Goal: Task Accomplishment & Management: Complete application form

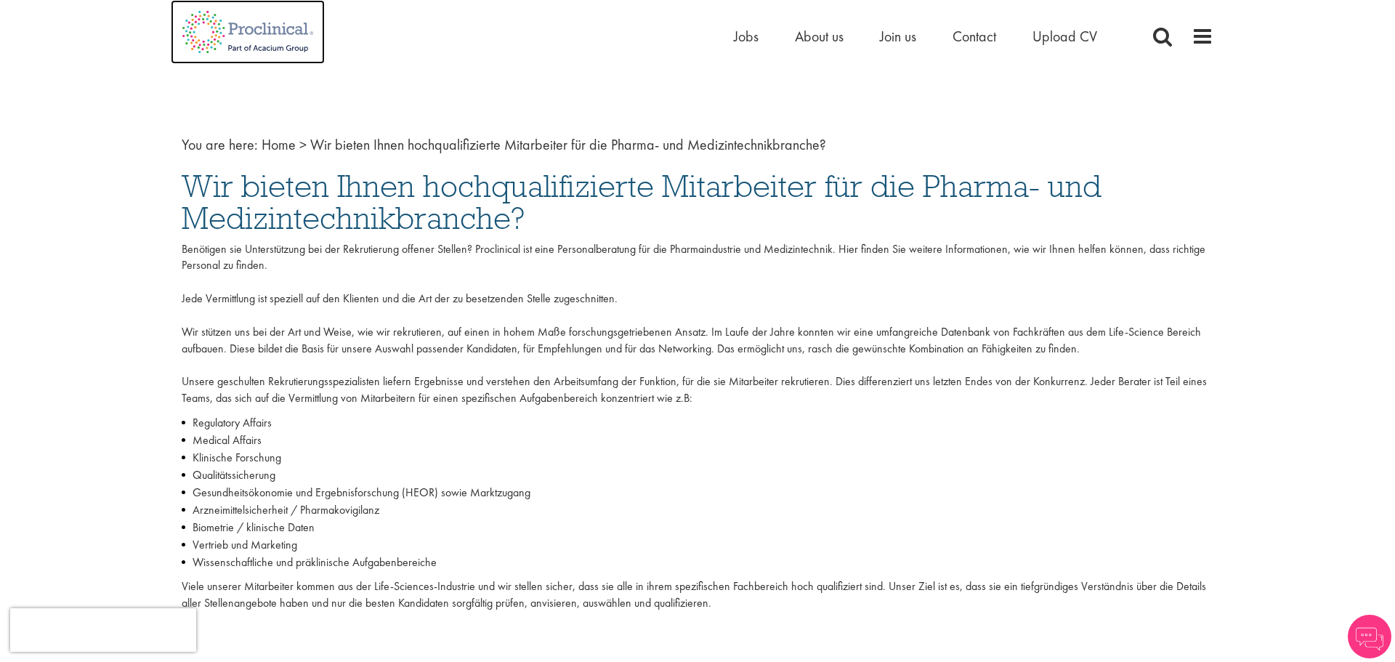
click at [235, 23] on img at bounding box center [248, 32] width 154 height 64
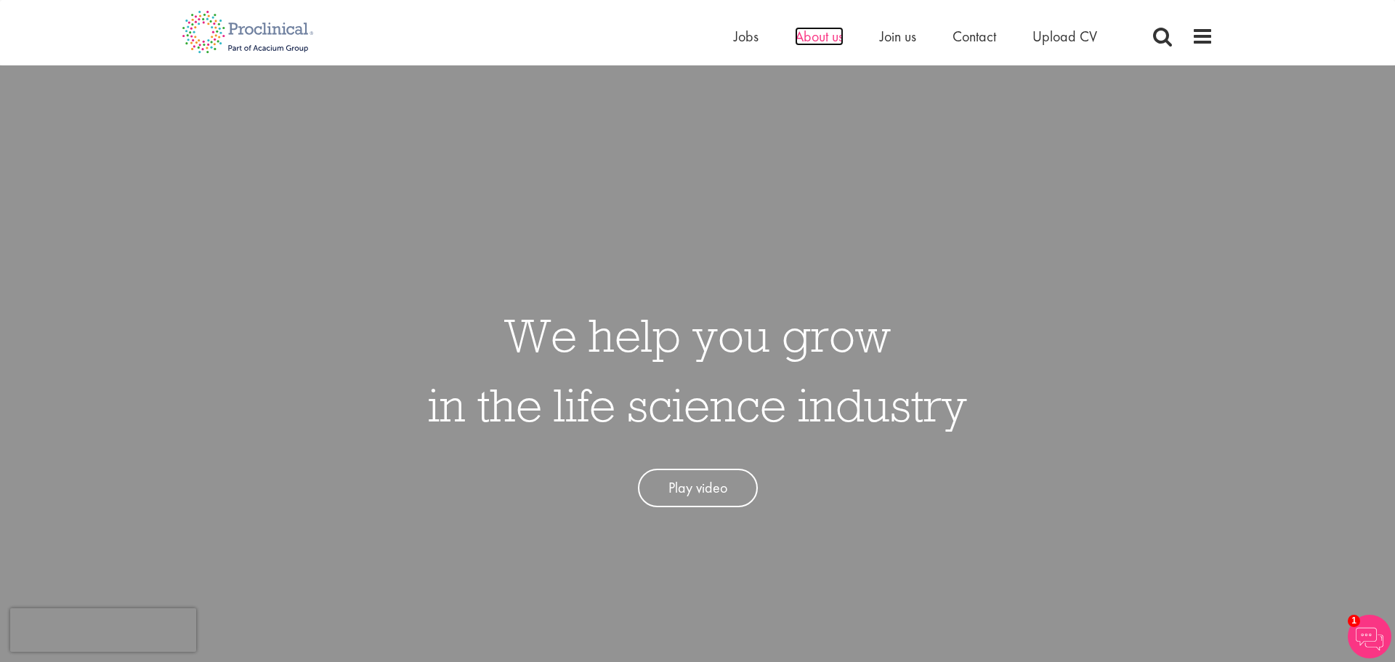
click at [810, 38] on span "About us" at bounding box center [819, 36] width 49 height 19
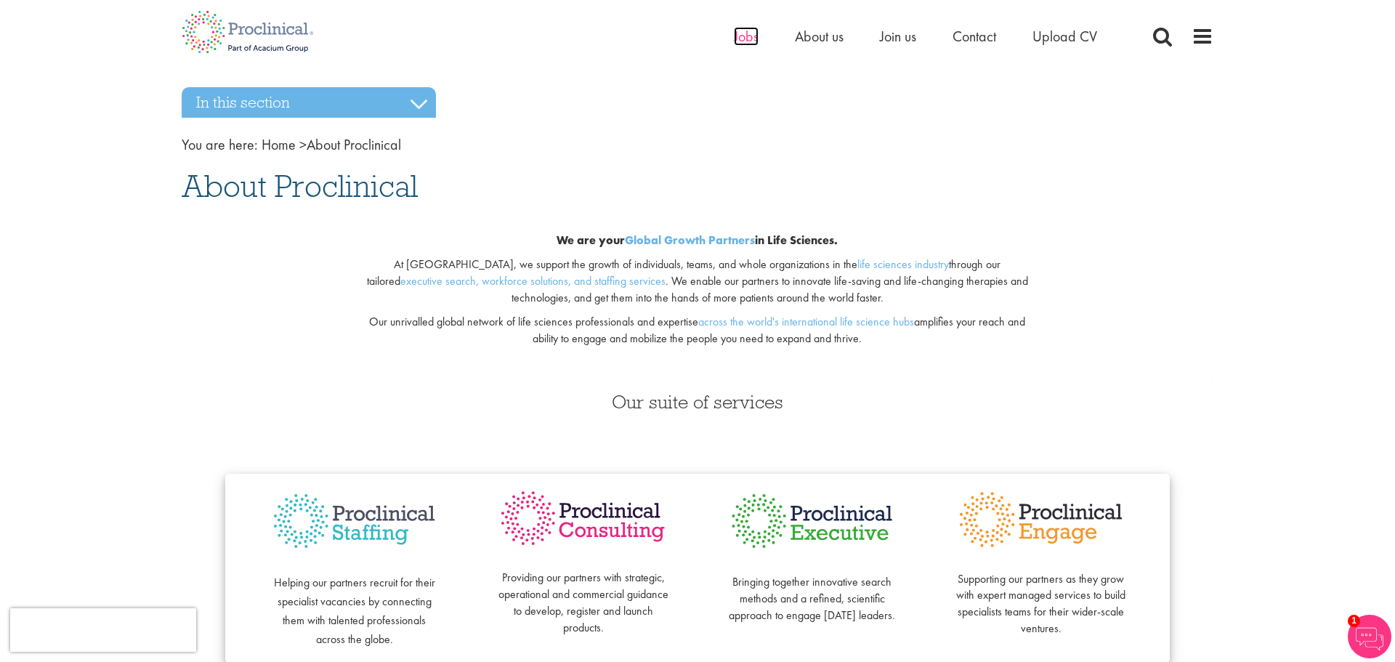
click at [735, 34] on span "Jobs" at bounding box center [746, 36] width 25 height 19
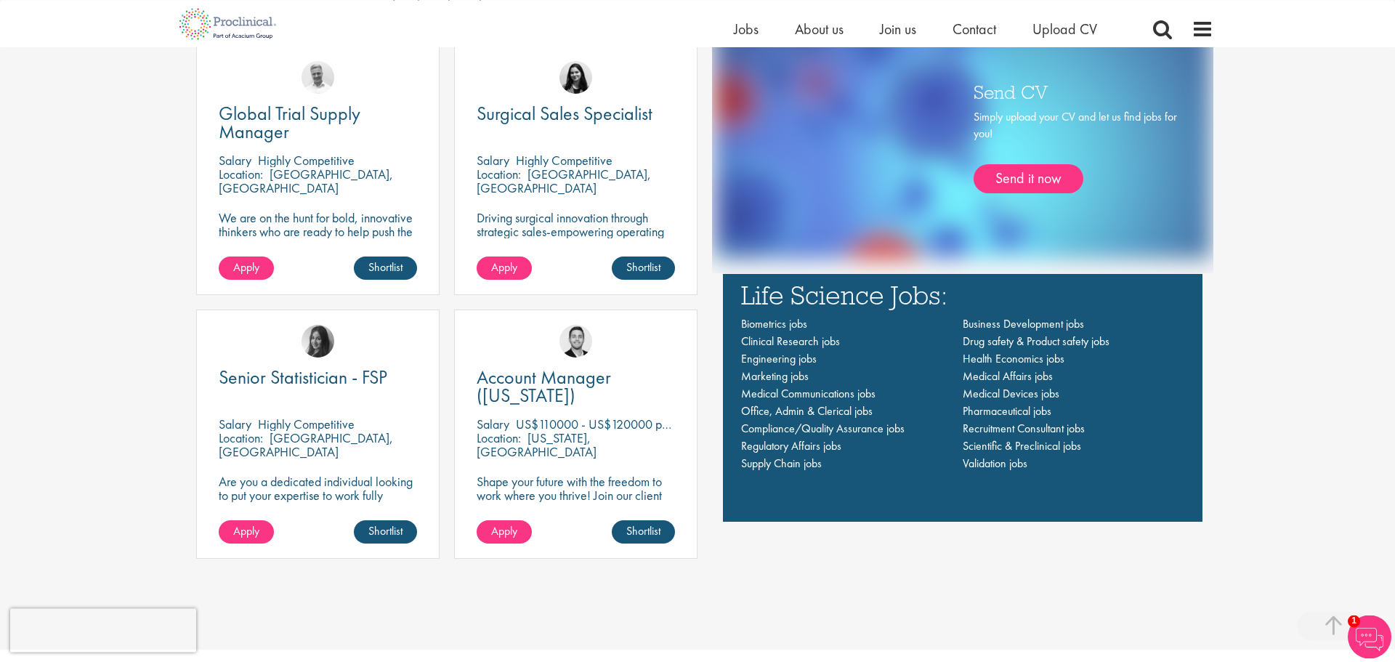
scroll to position [1015, 0]
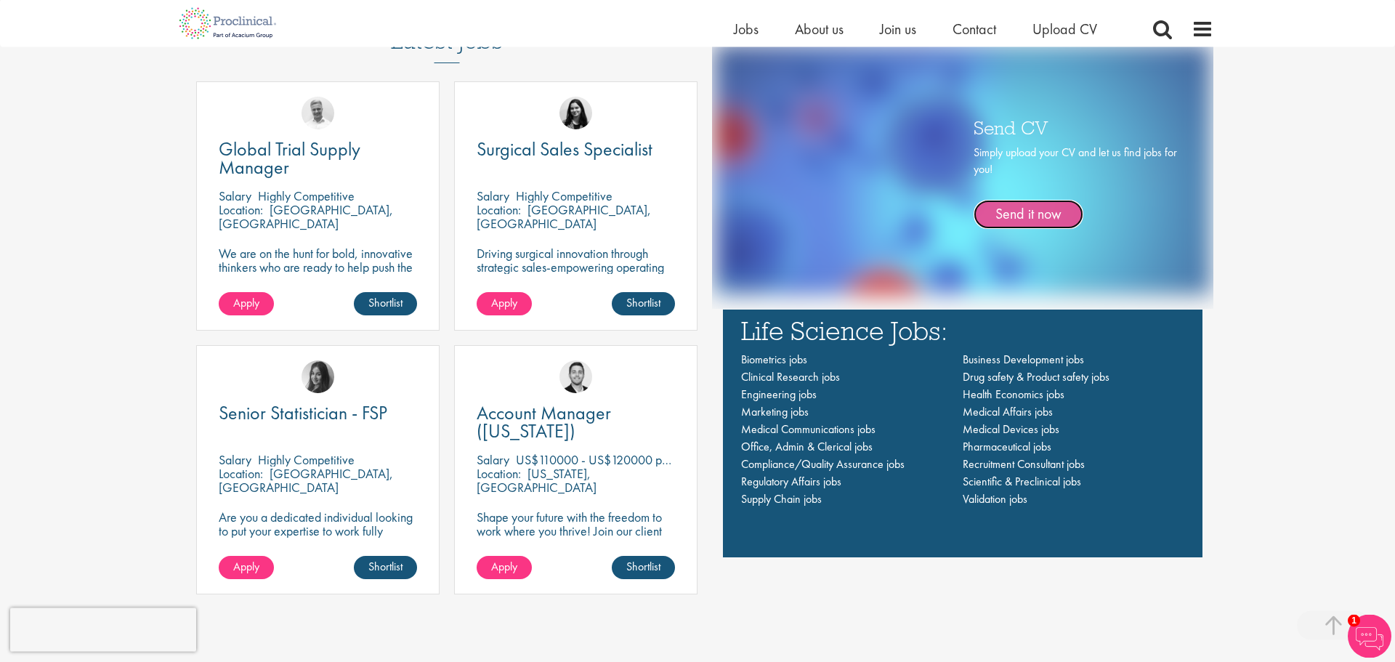
click at [1022, 210] on link "Send it now" at bounding box center [1029, 214] width 110 height 29
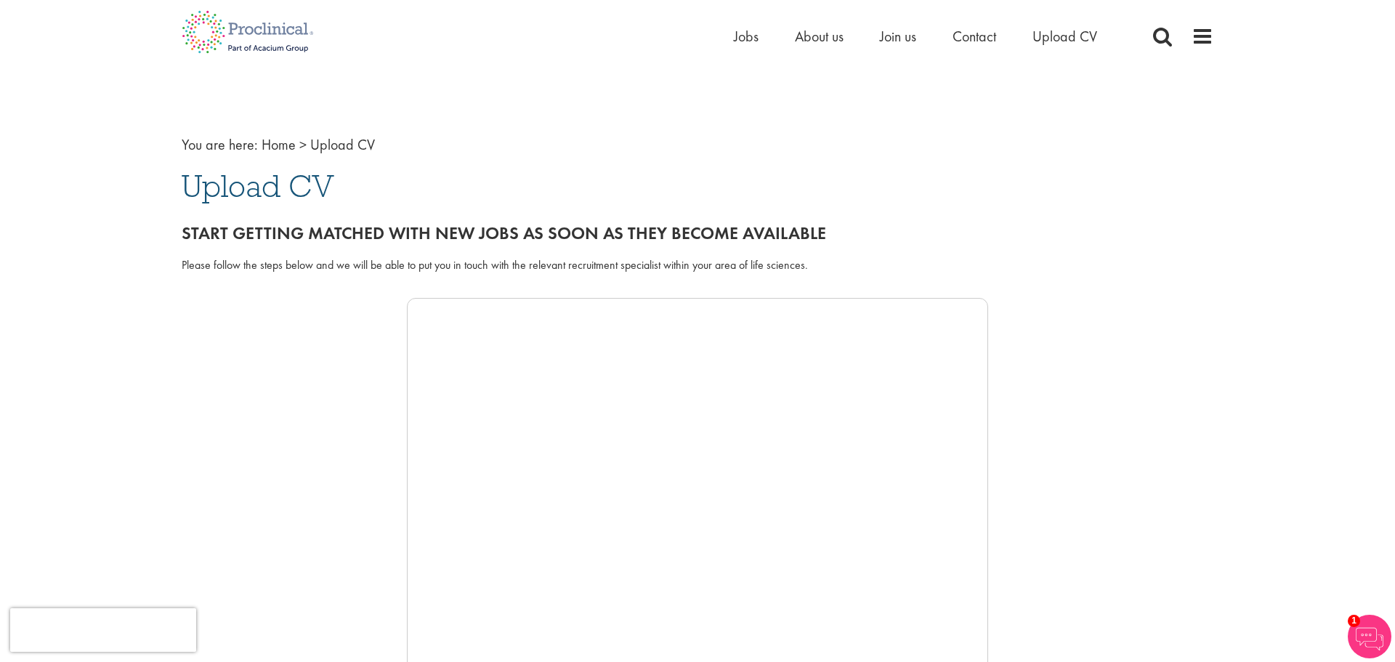
click at [1352, 638] on img at bounding box center [1370, 637] width 44 height 44
click at [1016, 518] on div at bounding box center [698, 516] width 1032 height 436
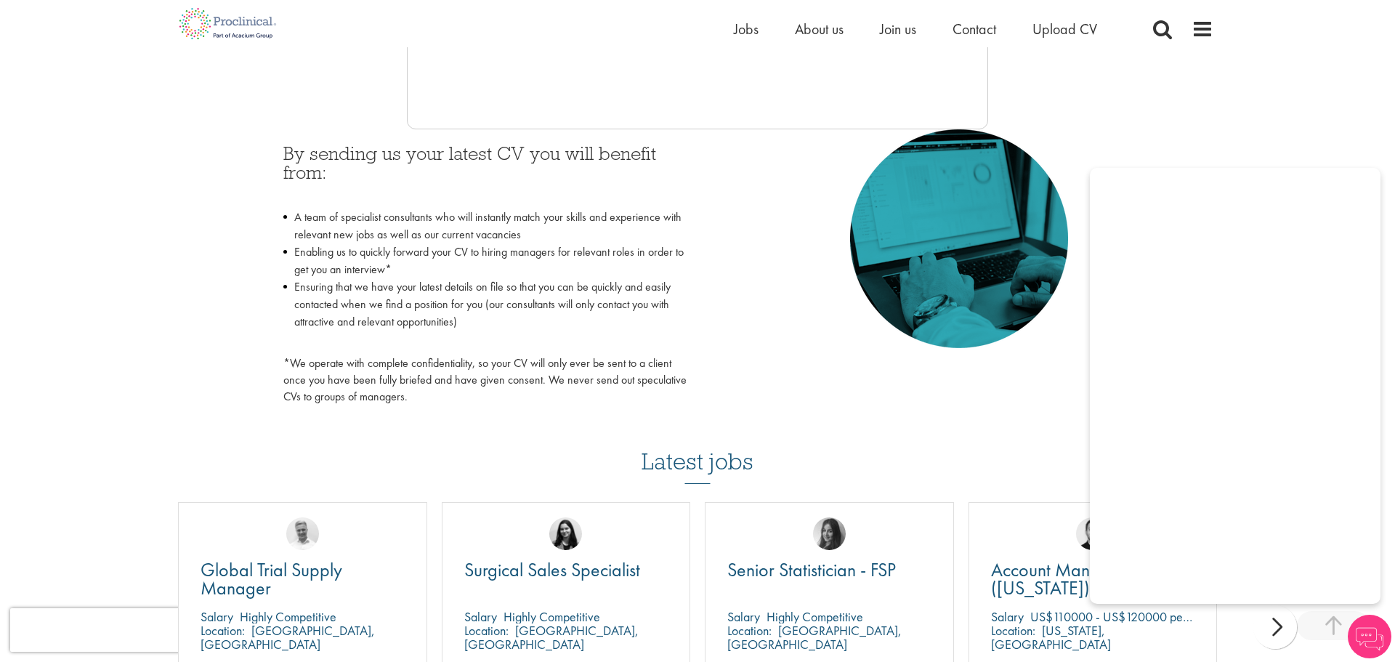
scroll to position [605, 0]
click at [1228, 92] on div "You are here: Home > Upload CV Upload CV Start getting matched with new jobs as…" at bounding box center [697, 277] width 1395 height 1765
